Goal: Task Accomplishment & Management: Manage account settings

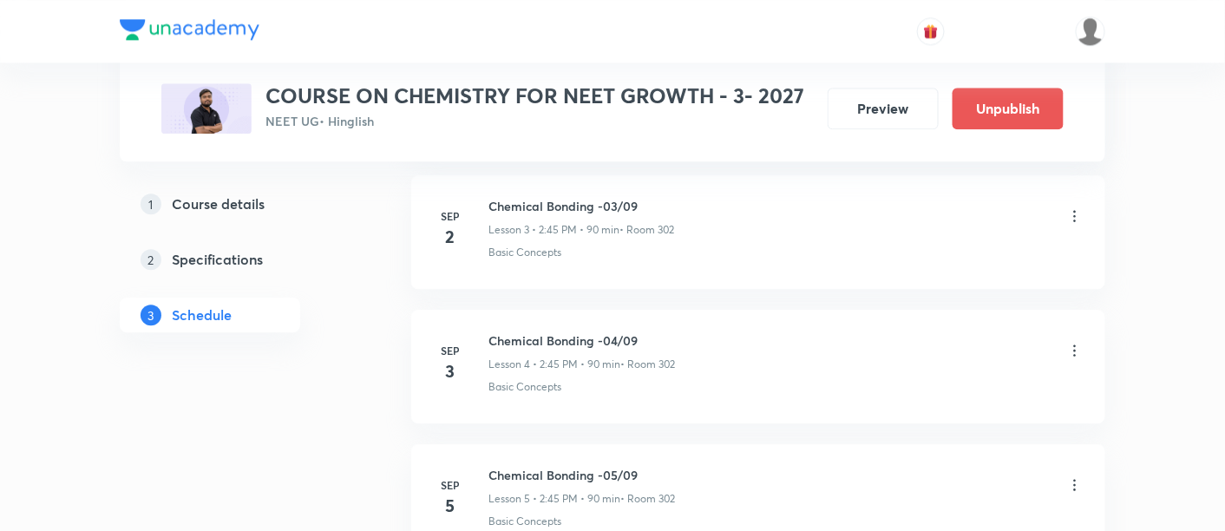
scroll to position [1333, 0]
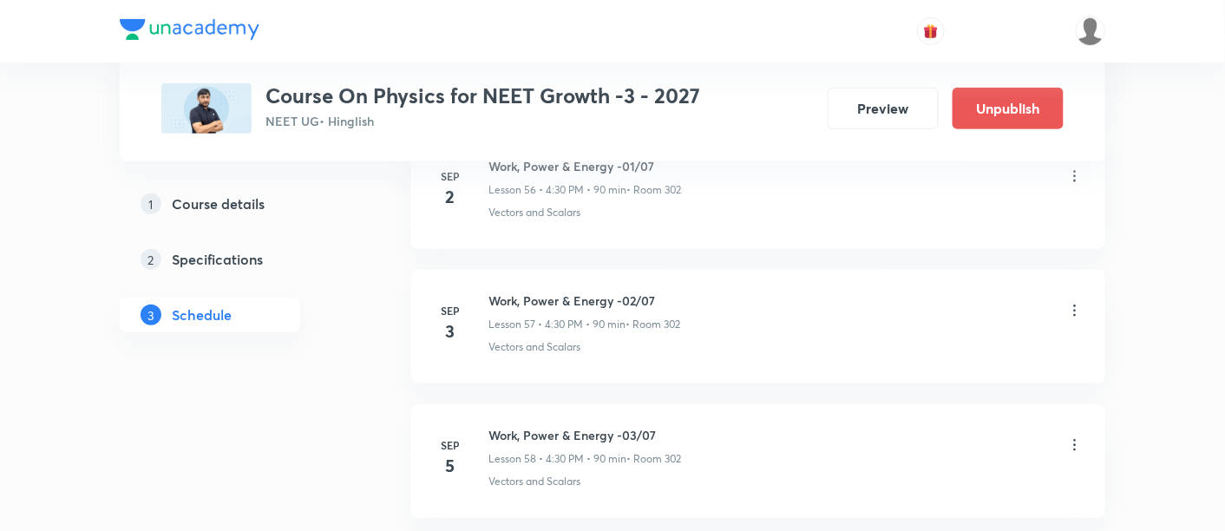
scroll to position [8480, 0]
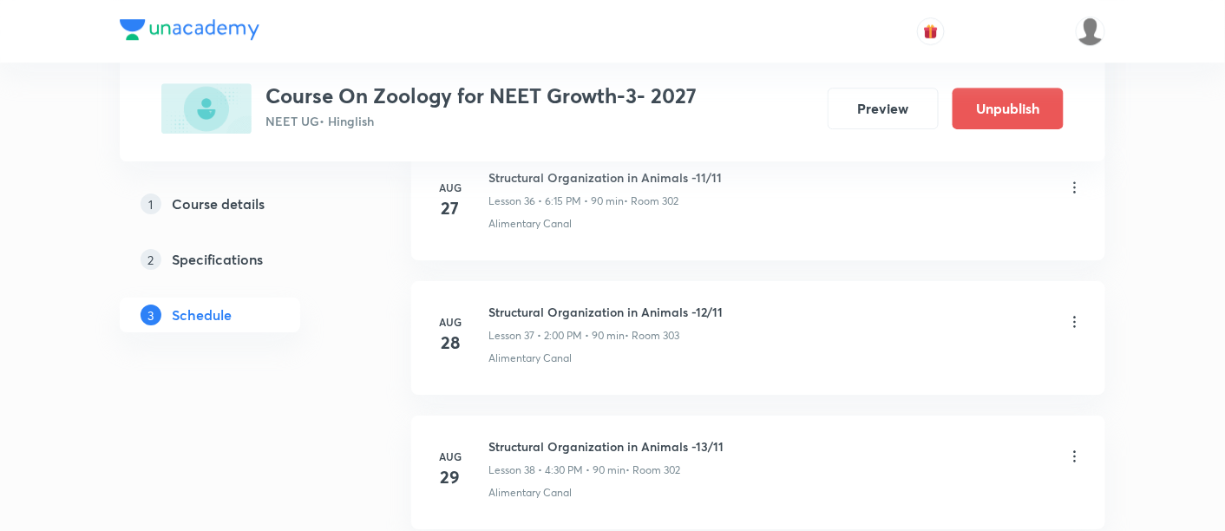
scroll to position [6083, 0]
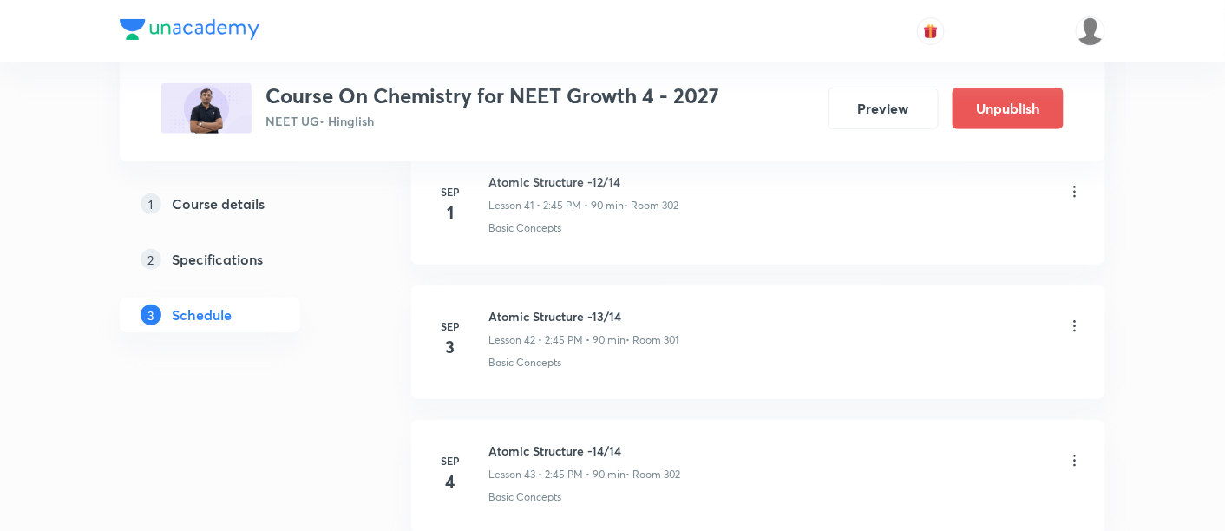
scroll to position [6475, 0]
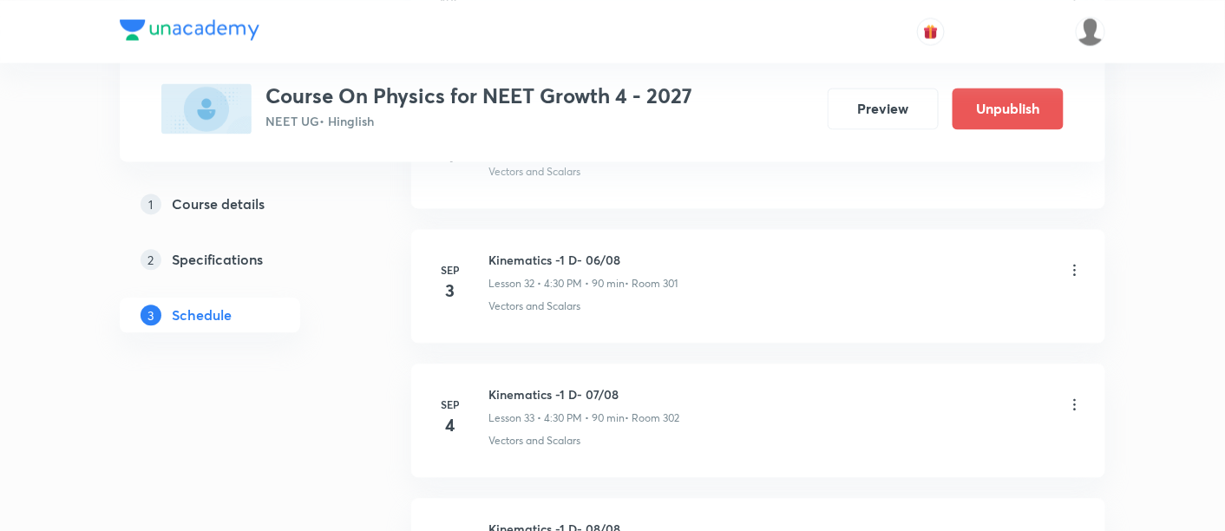
scroll to position [5178, 0]
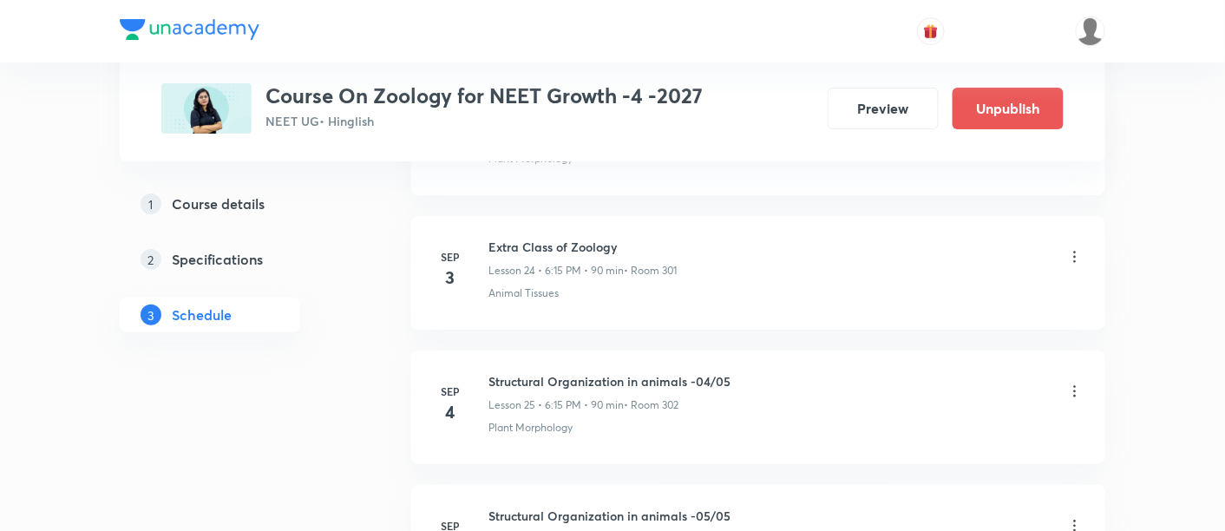
scroll to position [4119, 0]
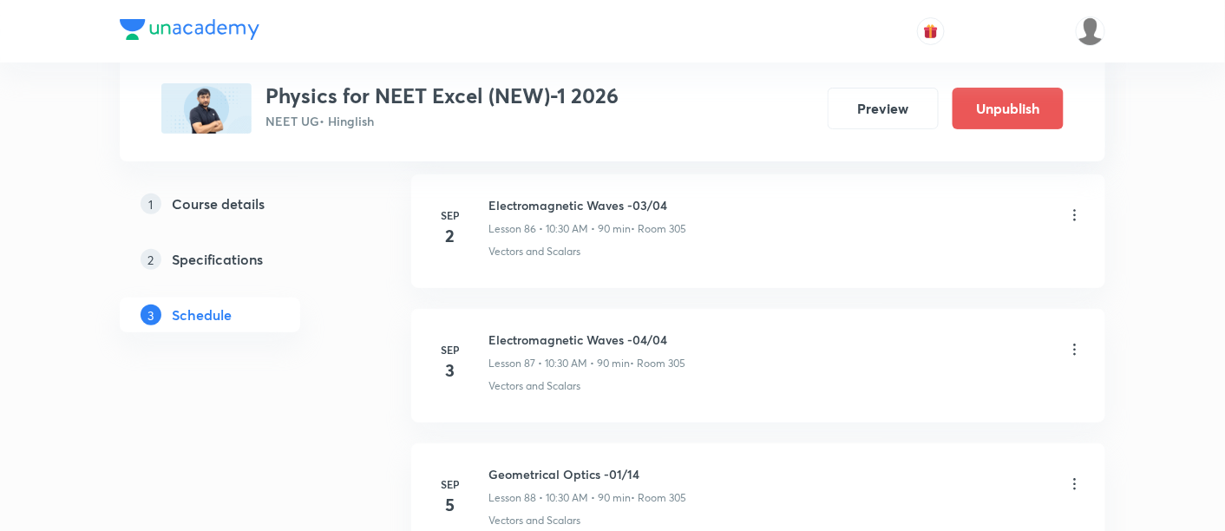
scroll to position [12496, 0]
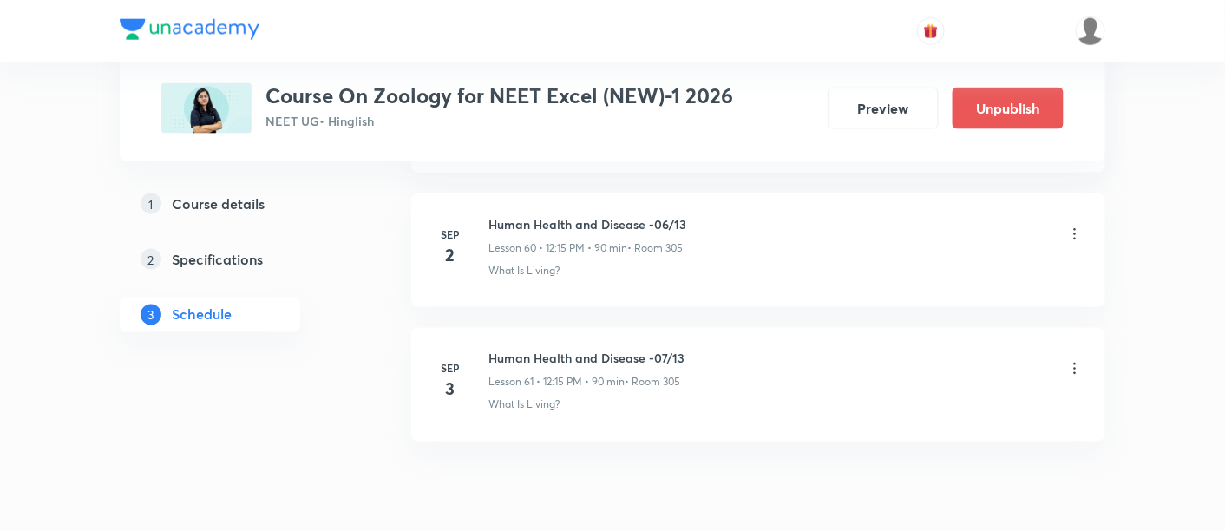
scroll to position [9030, 0]
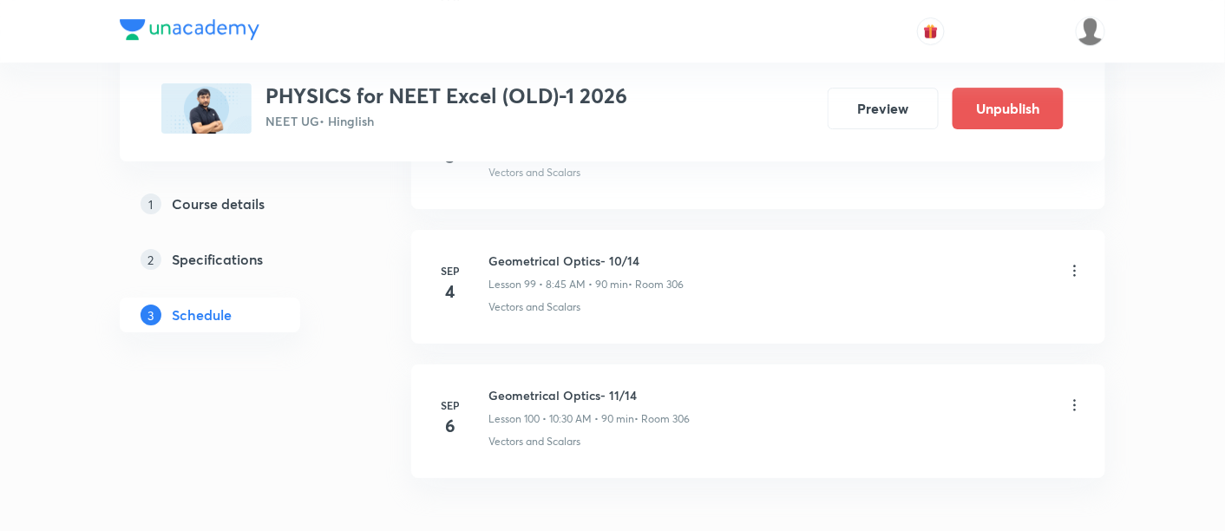
scroll to position [14201, 0]
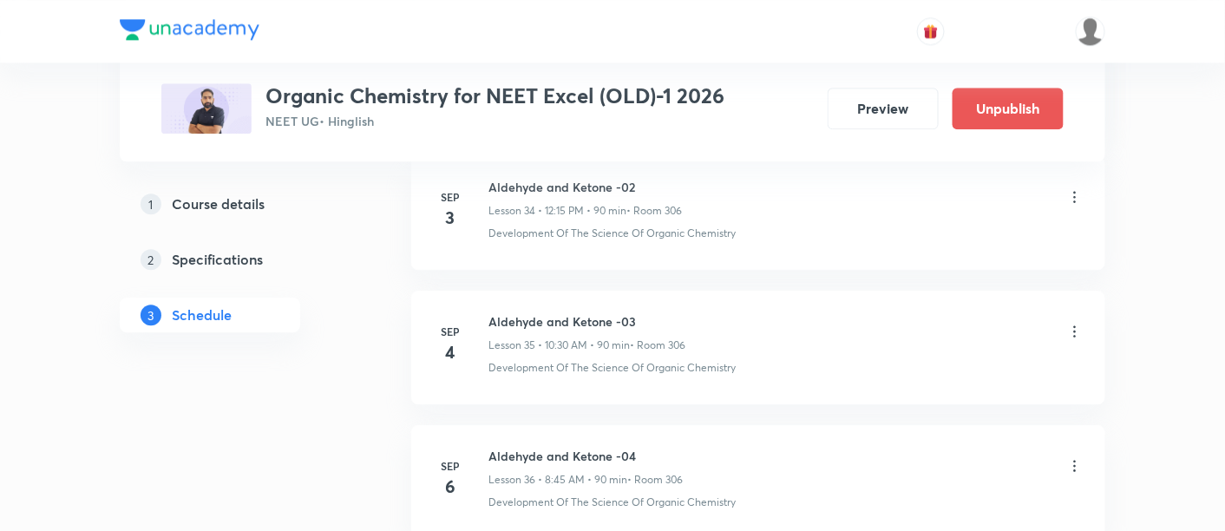
scroll to position [5533, 0]
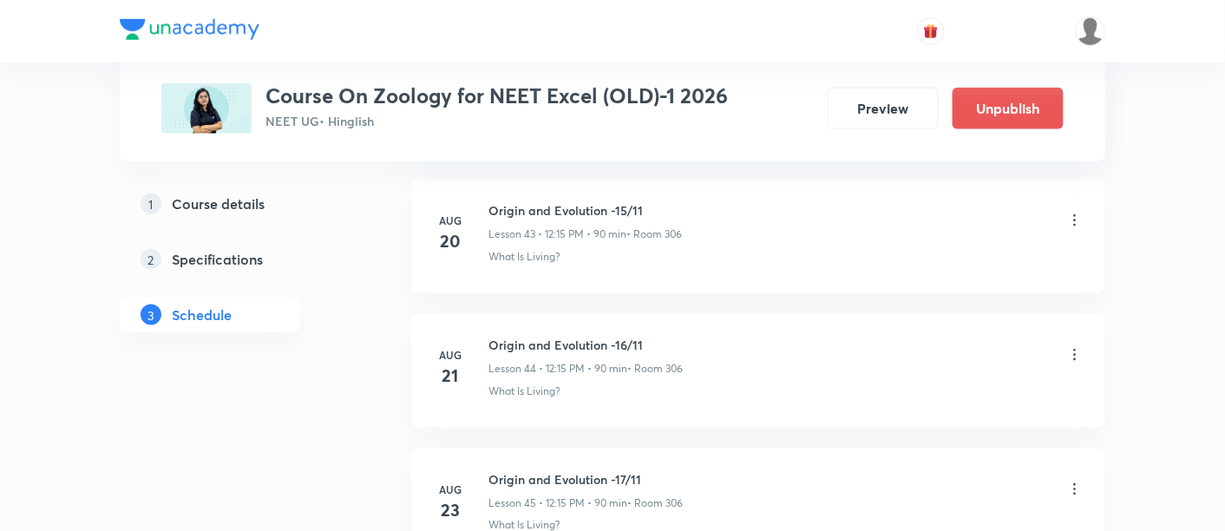
scroll to position [7154, 0]
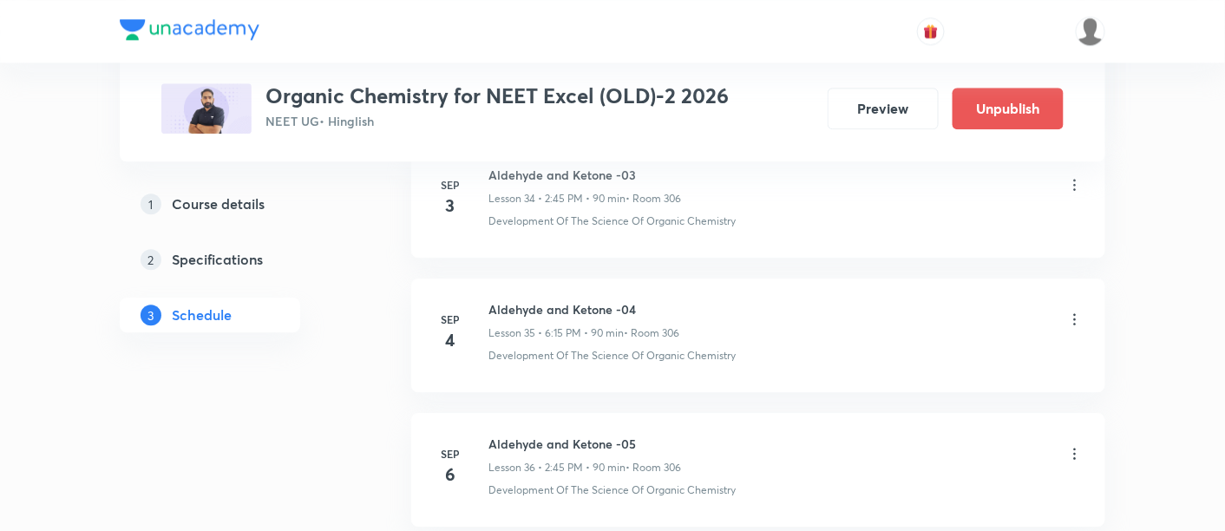
scroll to position [5513, 0]
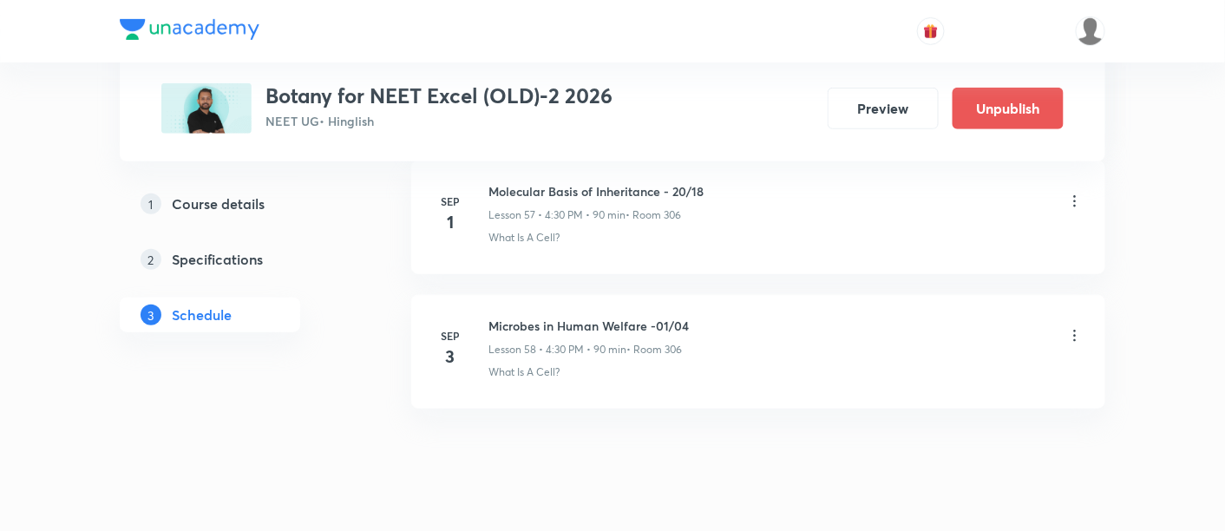
scroll to position [8628, 0]
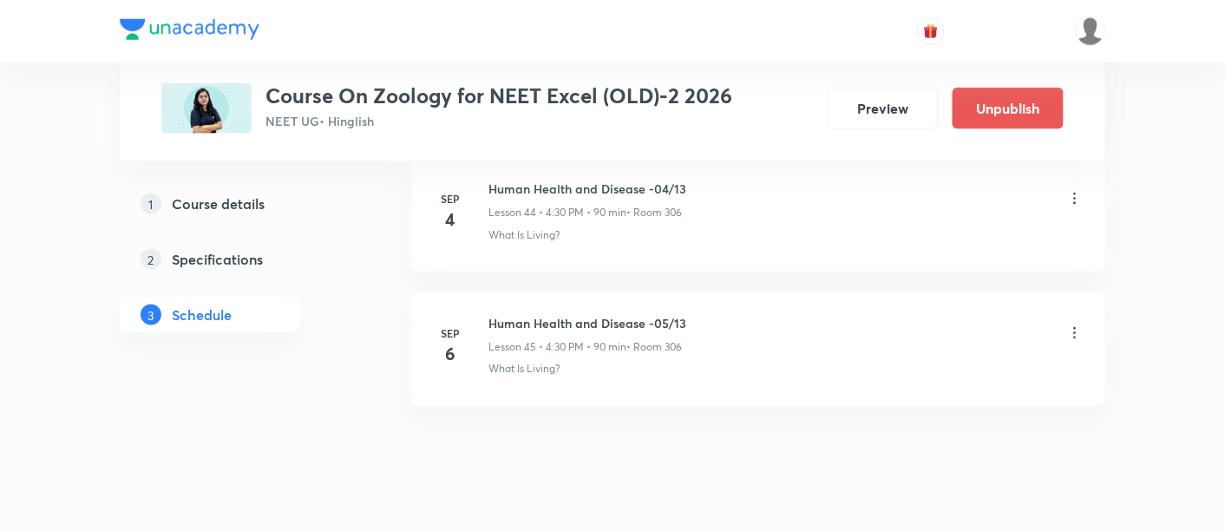
scroll to position [6858, 0]
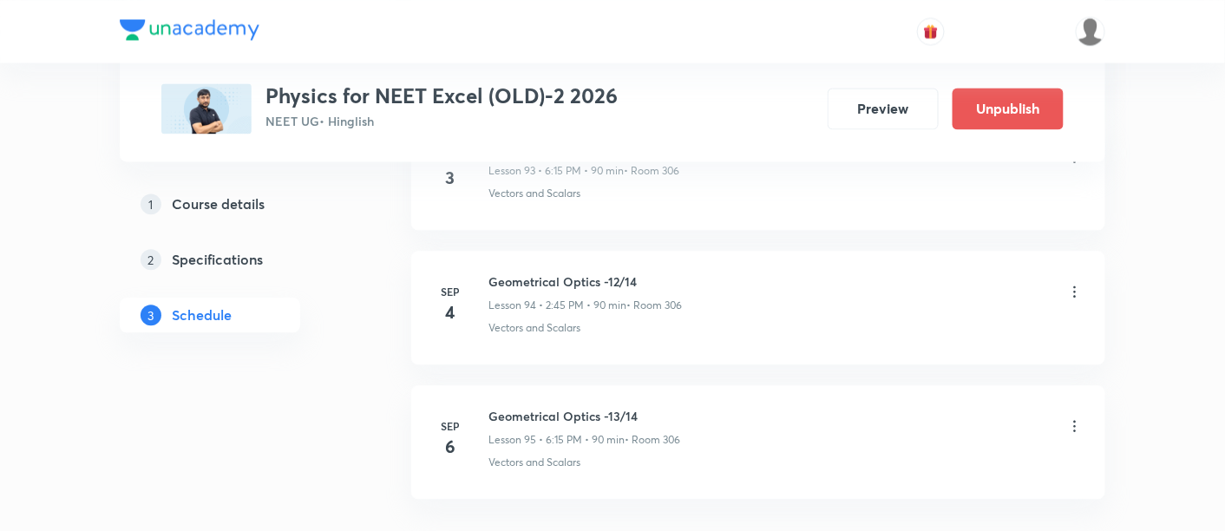
scroll to position [13509, 0]
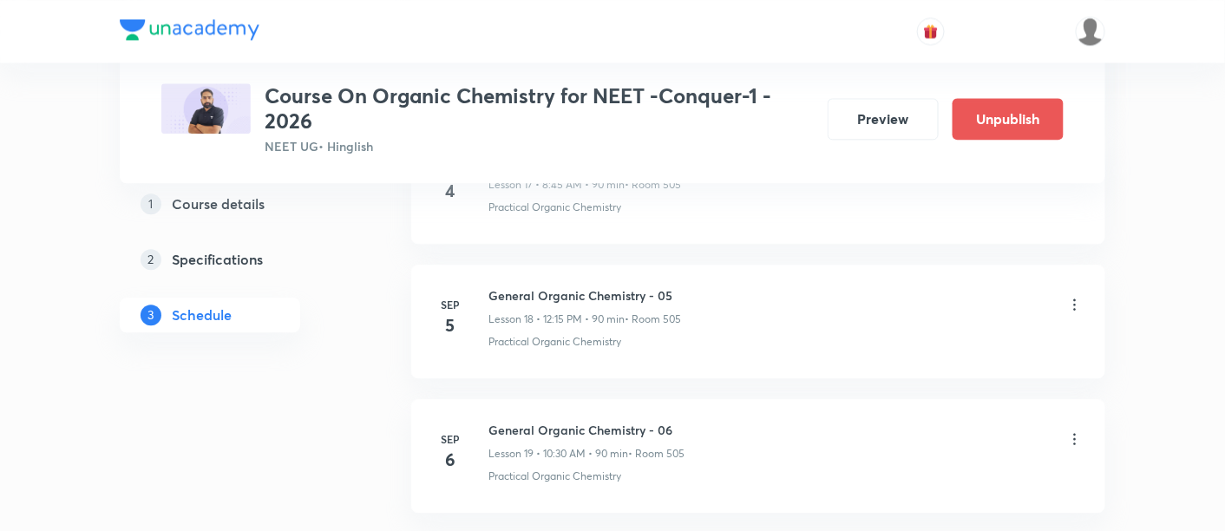
scroll to position [3299, 0]
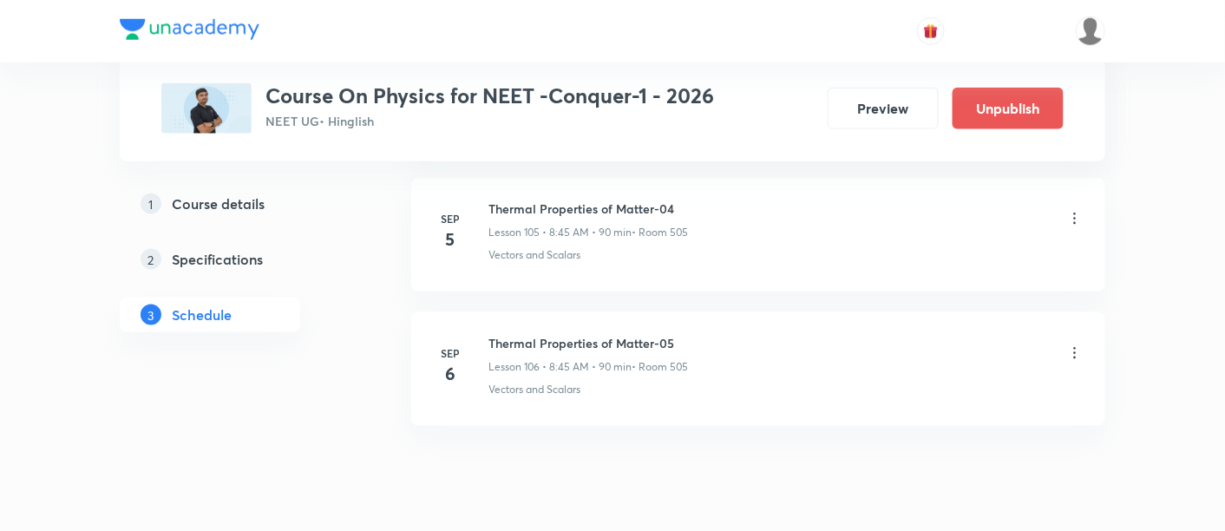
scroll to position [15060, 0]
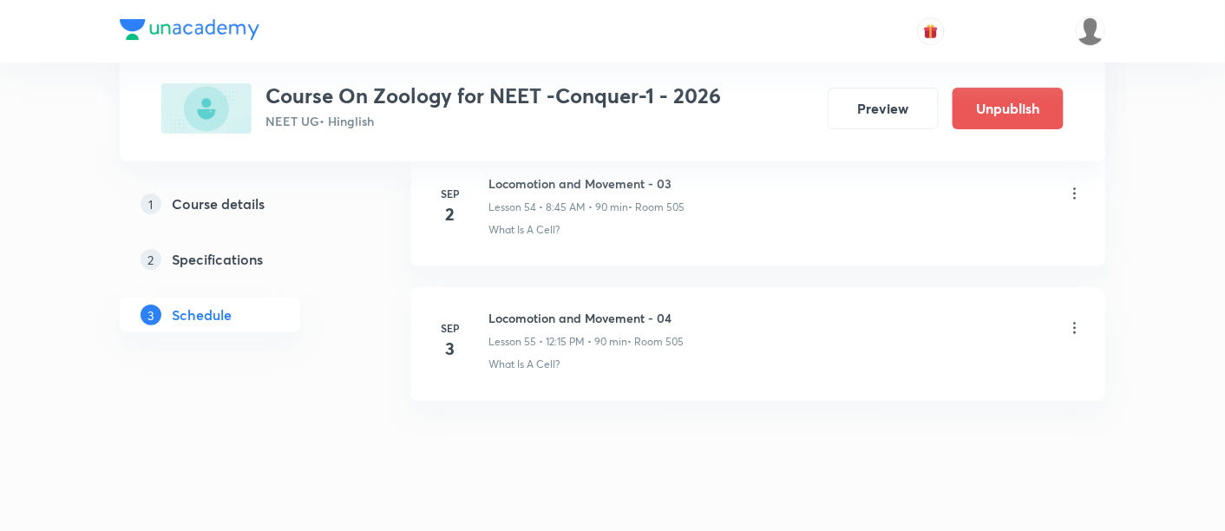
scroll to position [8227, 0]
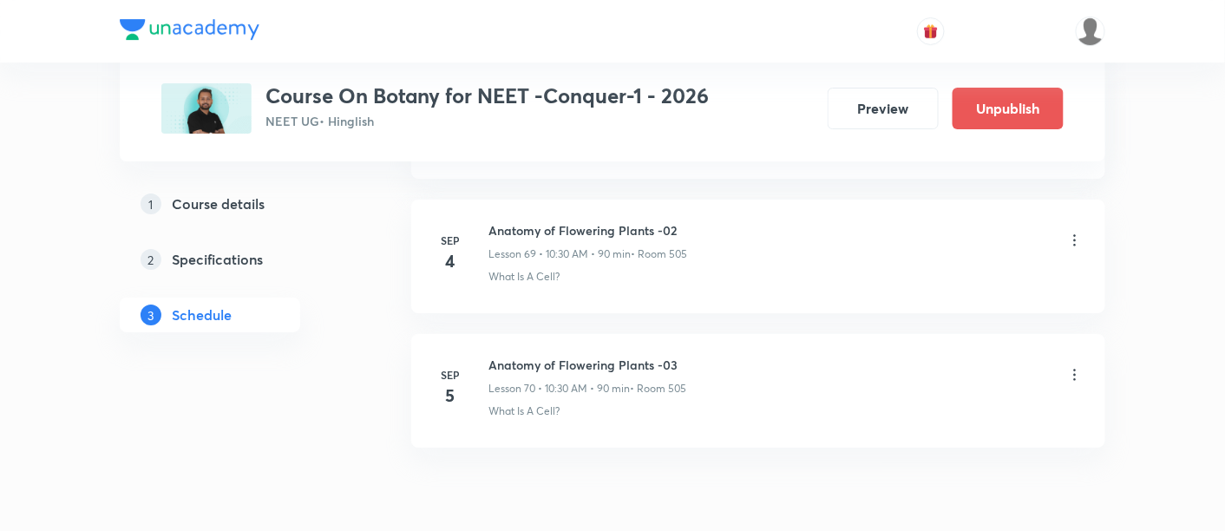
scroll to position [10188, 0]
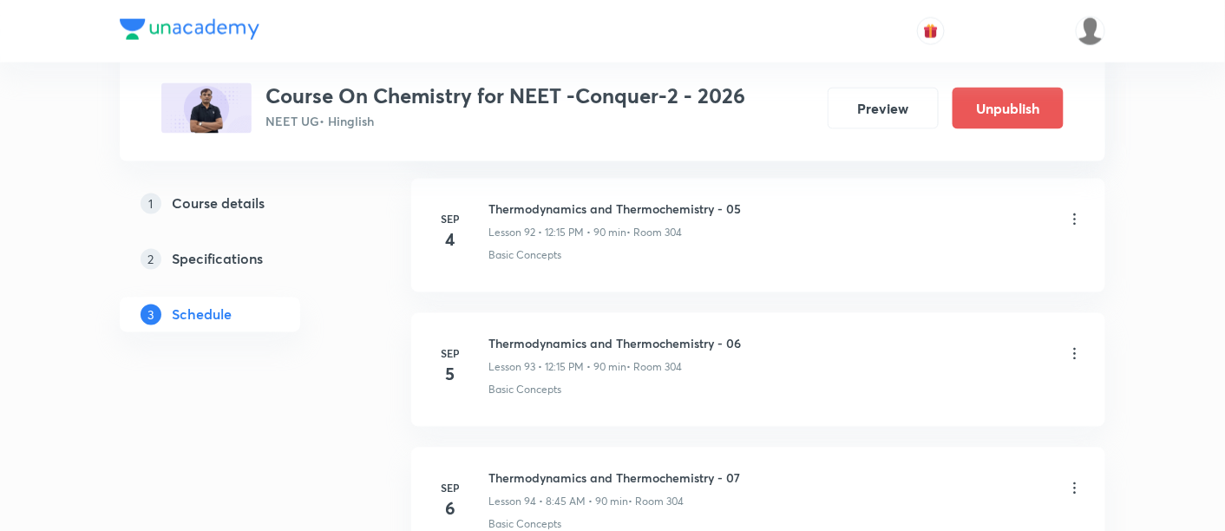
scroll to position [13317, 0]
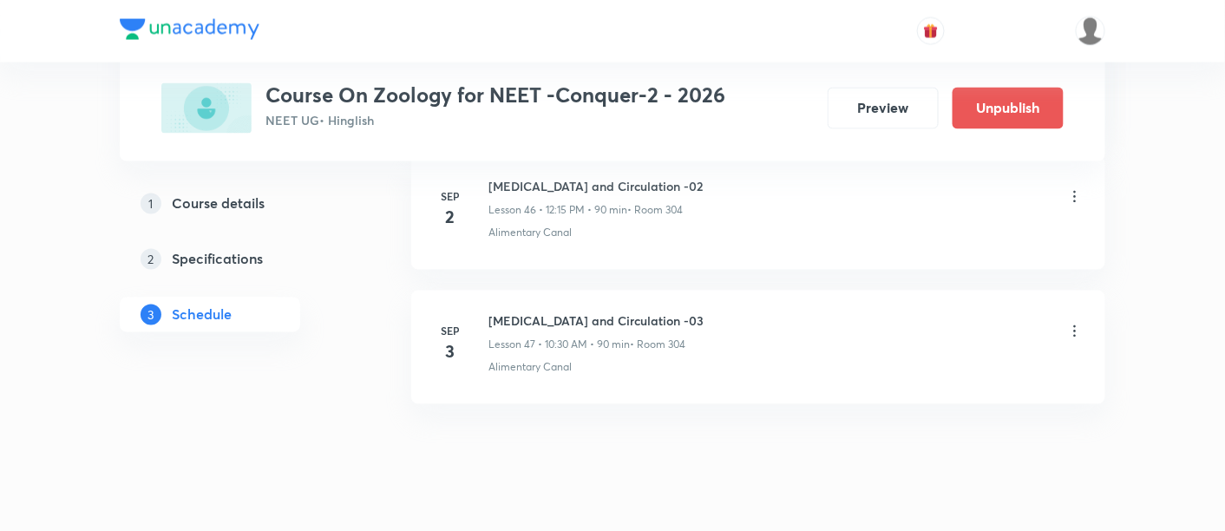
scroll to position [7154, 0]
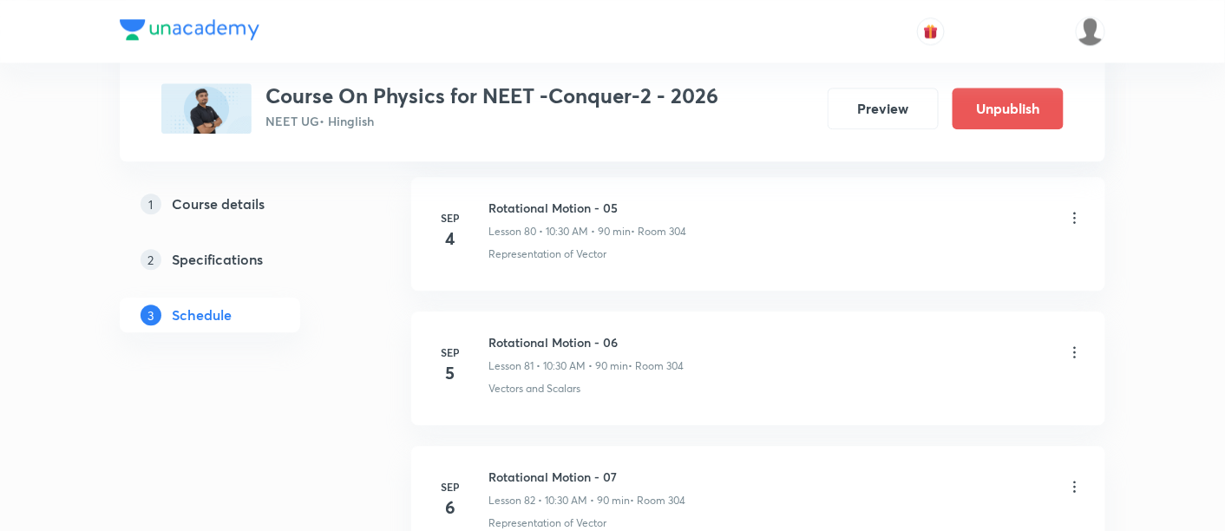
scroll to position [11699, 0]
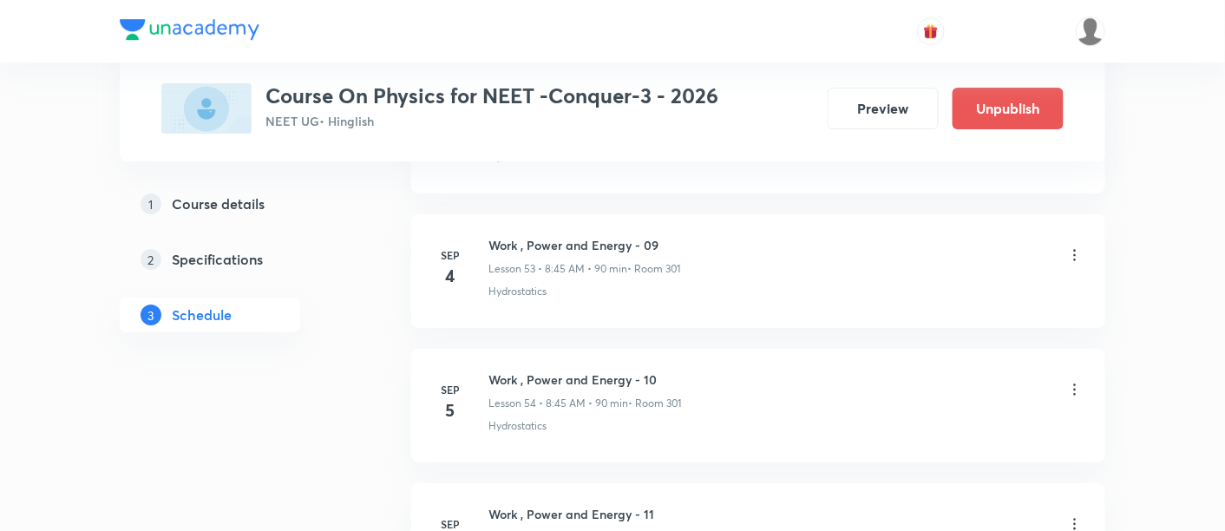
scroll to position [8153, 0]
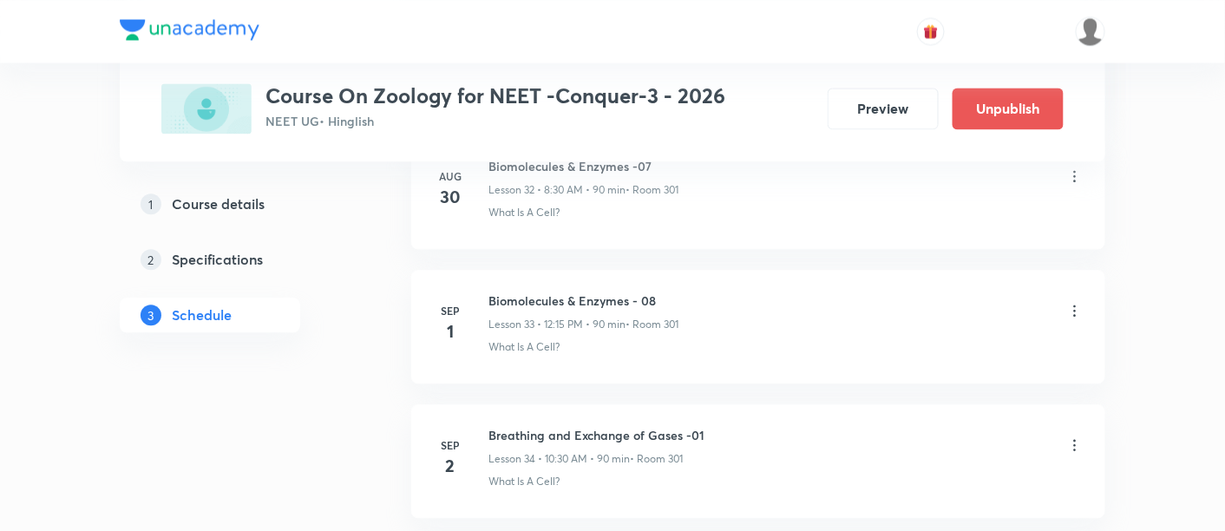
scroll to position [5547, 0]
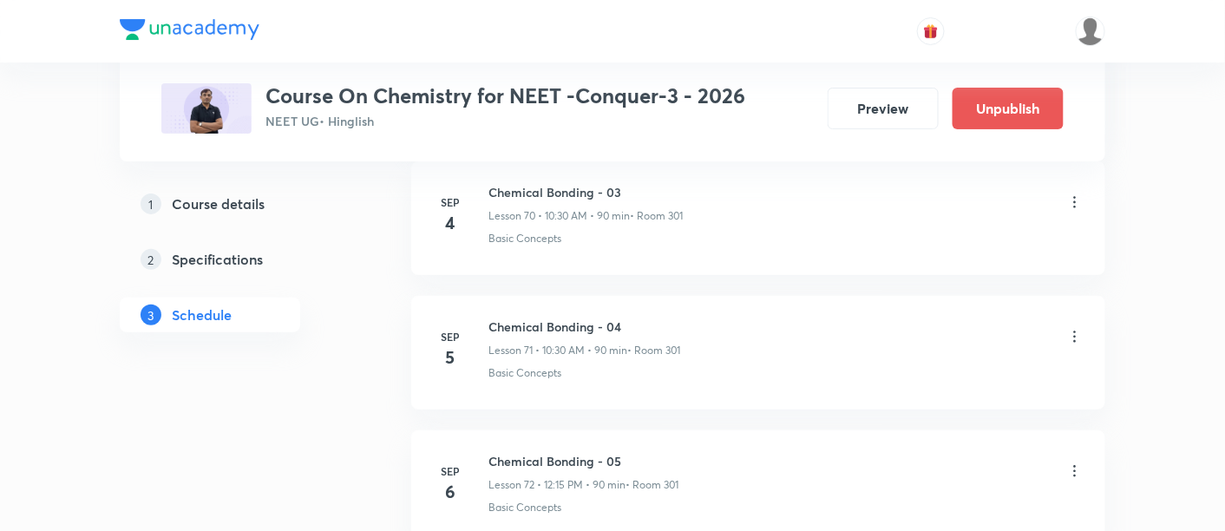
scroll to position [10376, 0]
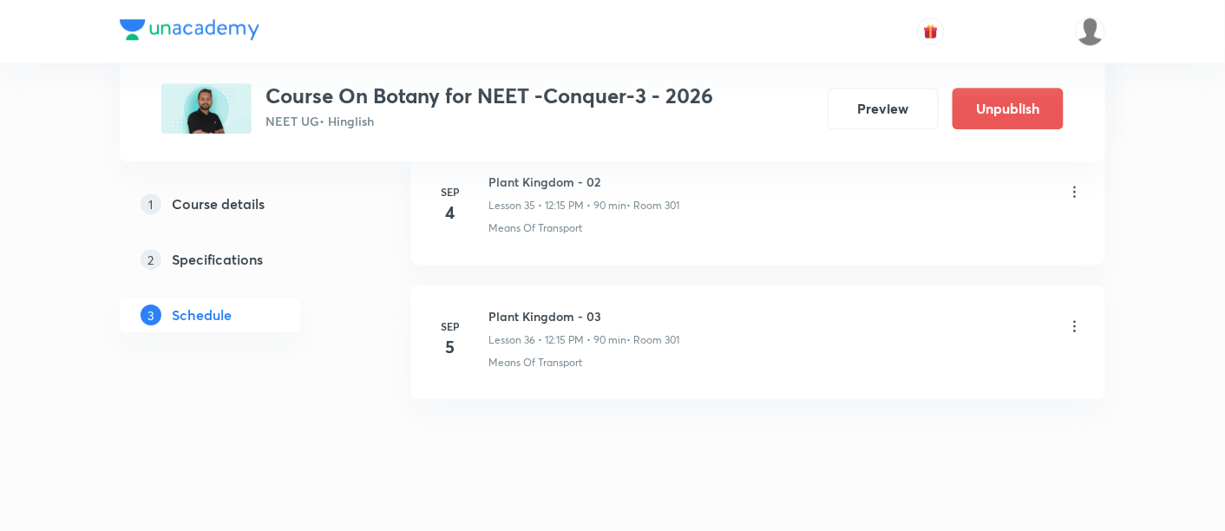
scroll to position [5654, 0]
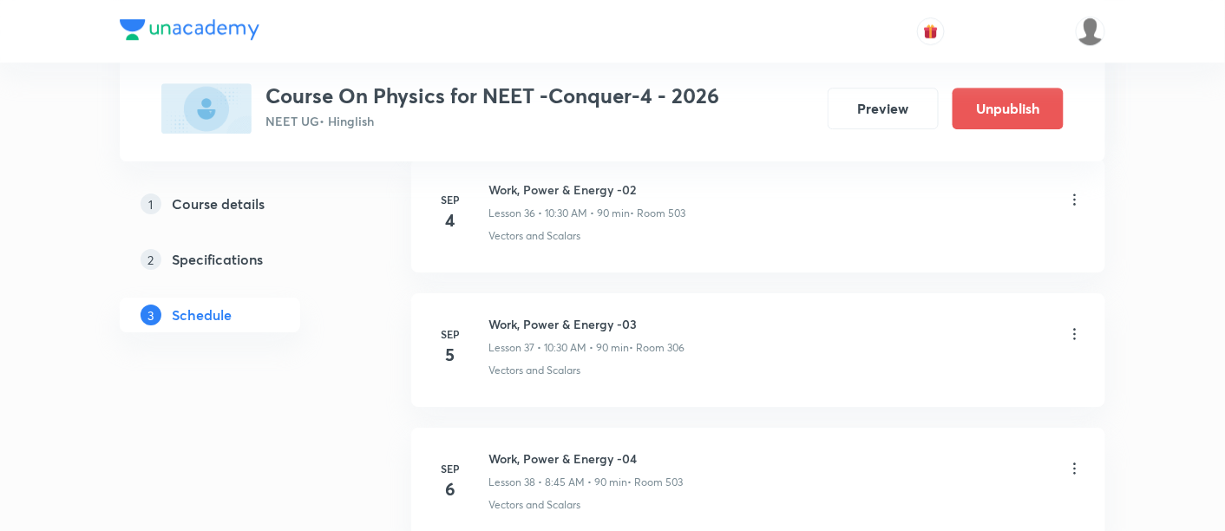
scroll to position [5797, 0]
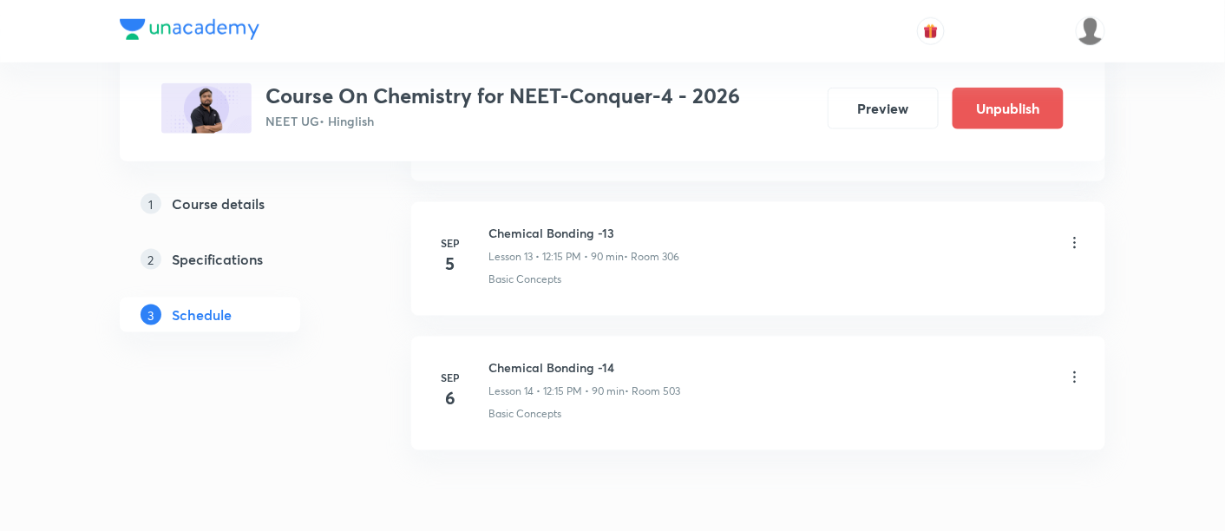
scroll to position [2664, 0]
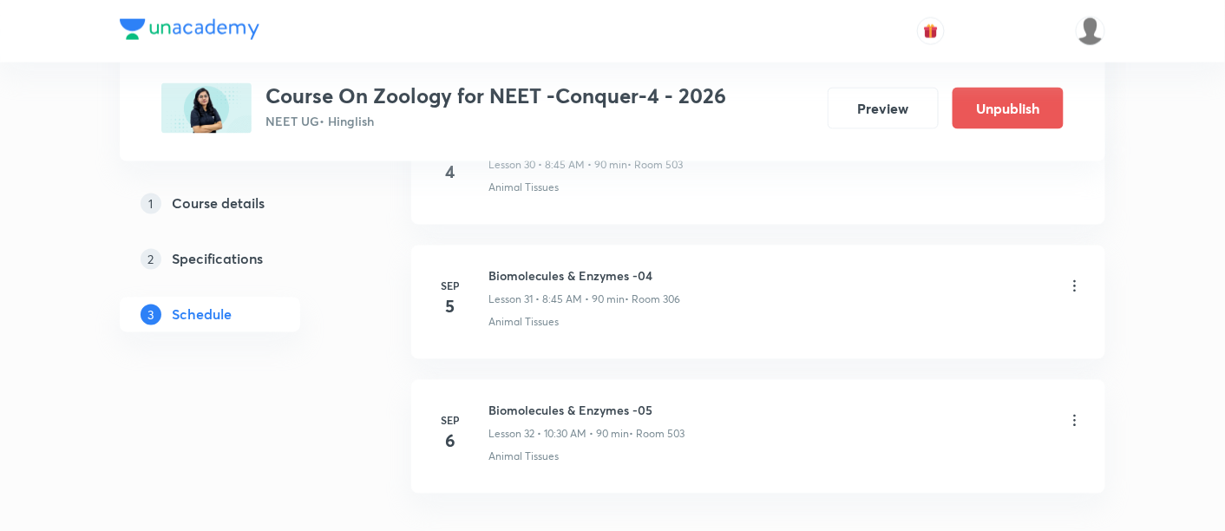
scroll to position [5144, 0]
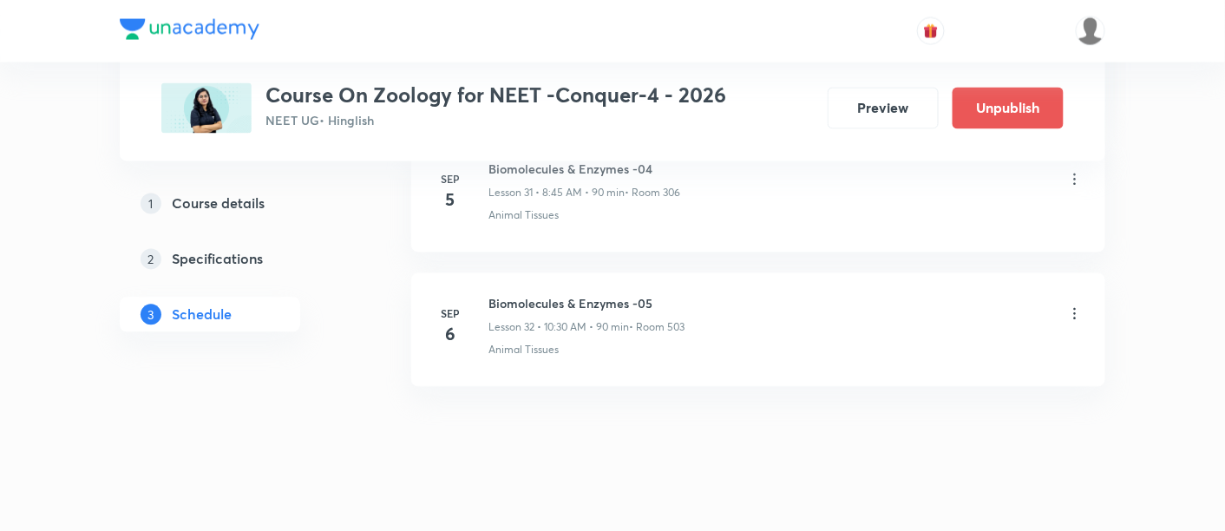
click at [345, 344] on div "1 Course details 2 Specifications 3 Schedule" at bounding box center [238, 270] width 236 height 167
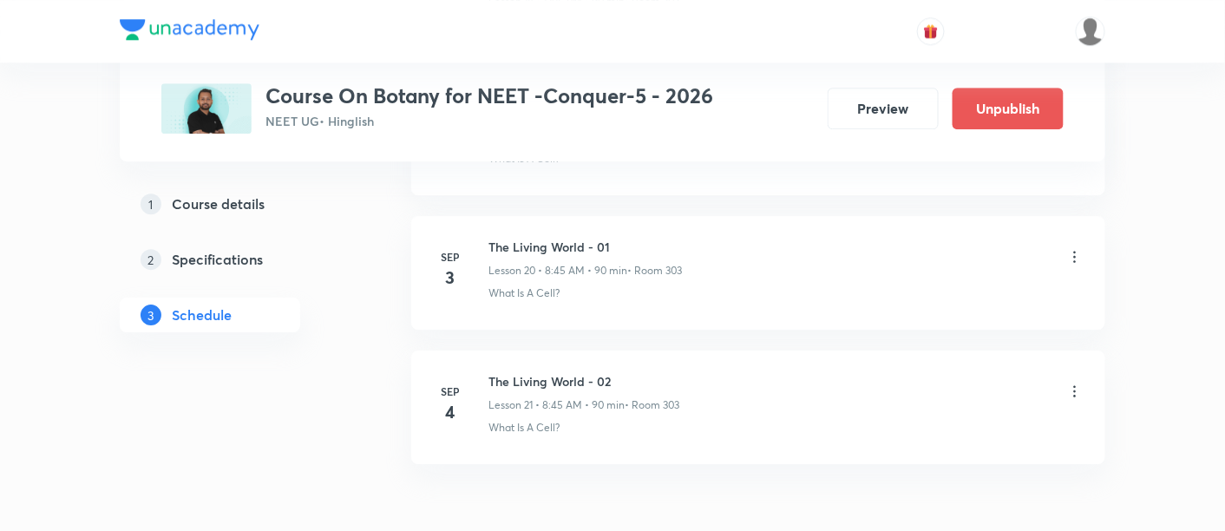
scroll to position [3584, 0]
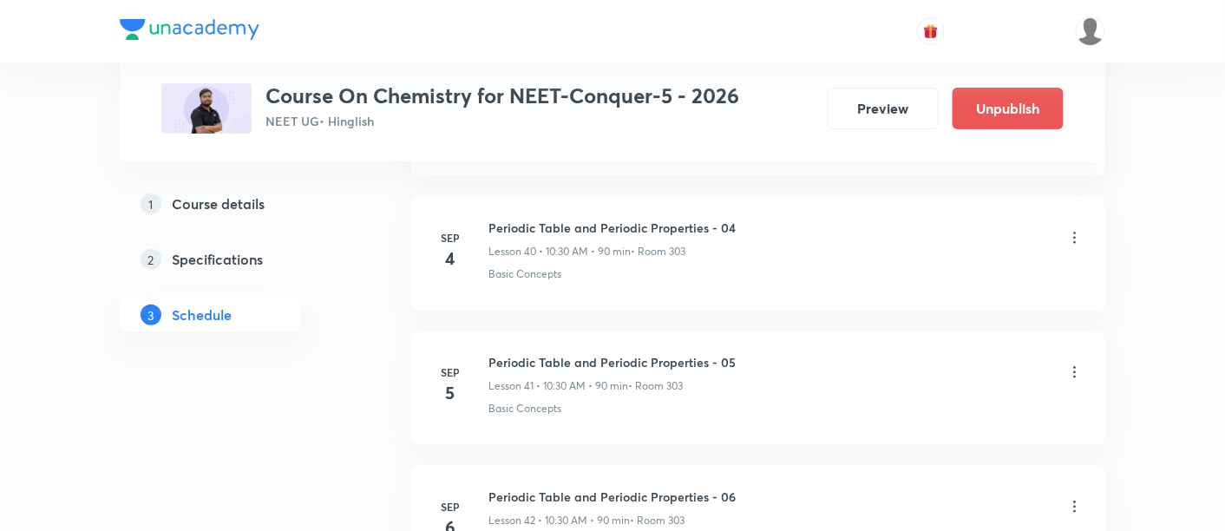
scroll to position [6301, 0]
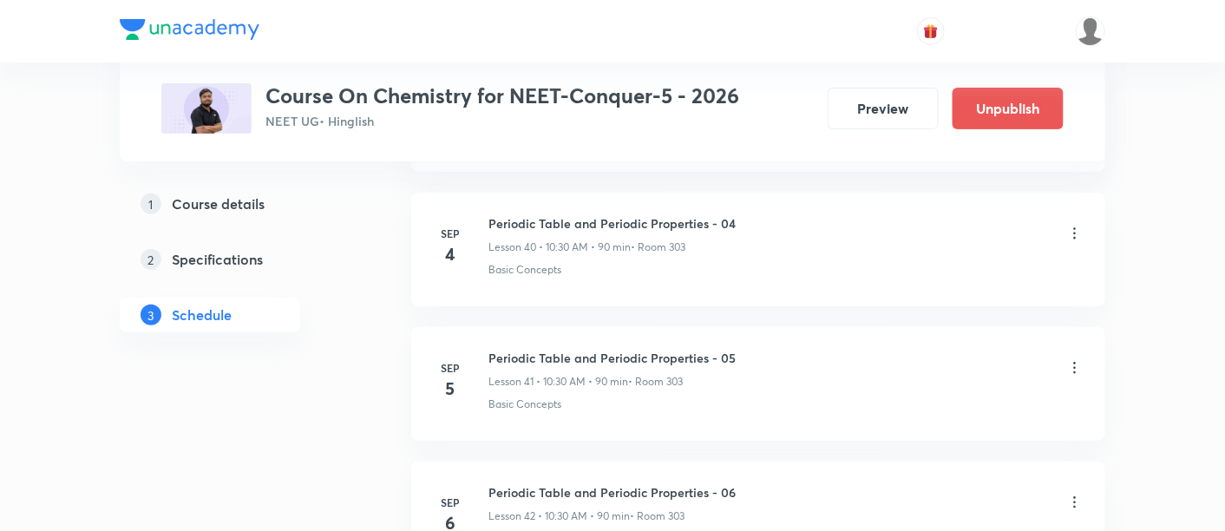
click at [350, 318] on div "1 Course details 2 Specifications 3 Schedule" at bounding box center [238, 270] width 236 height 167
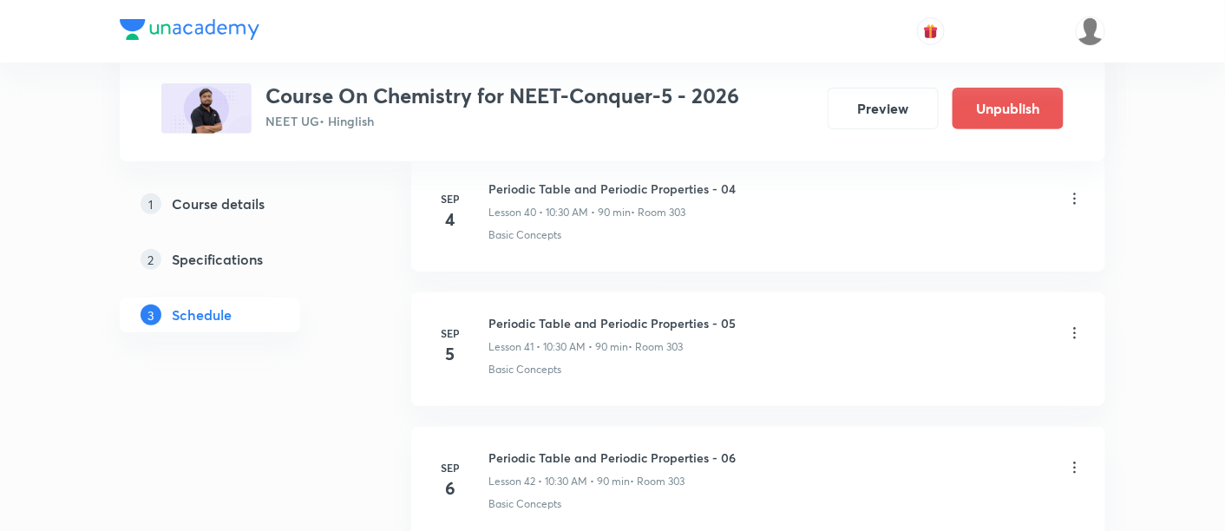
scroll to position [6336, 0]
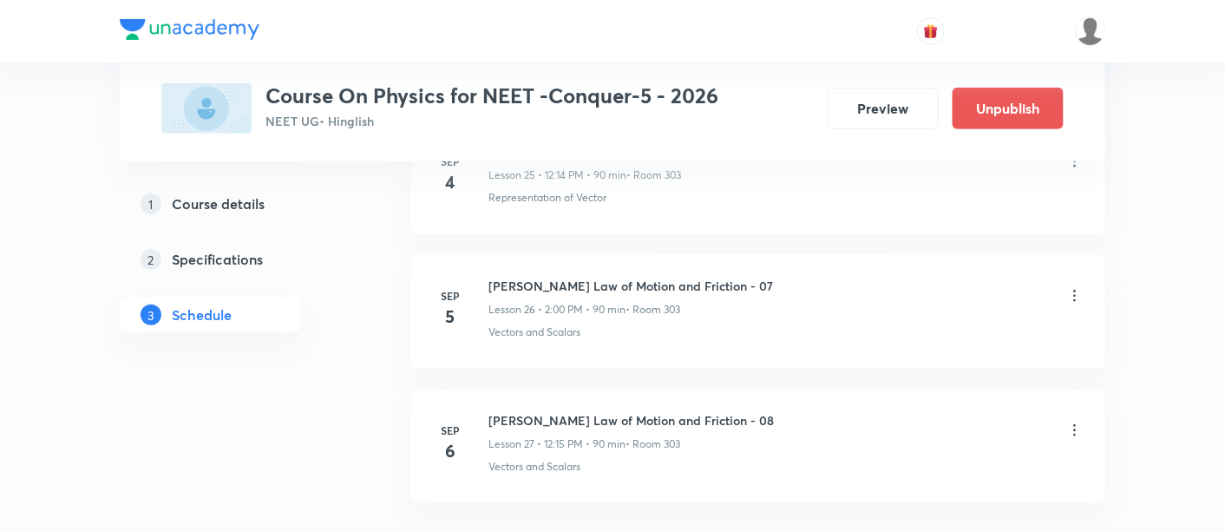
scroll to position [4359, 0]
